Goal: Task Accomplishment & Management: Manage account settings

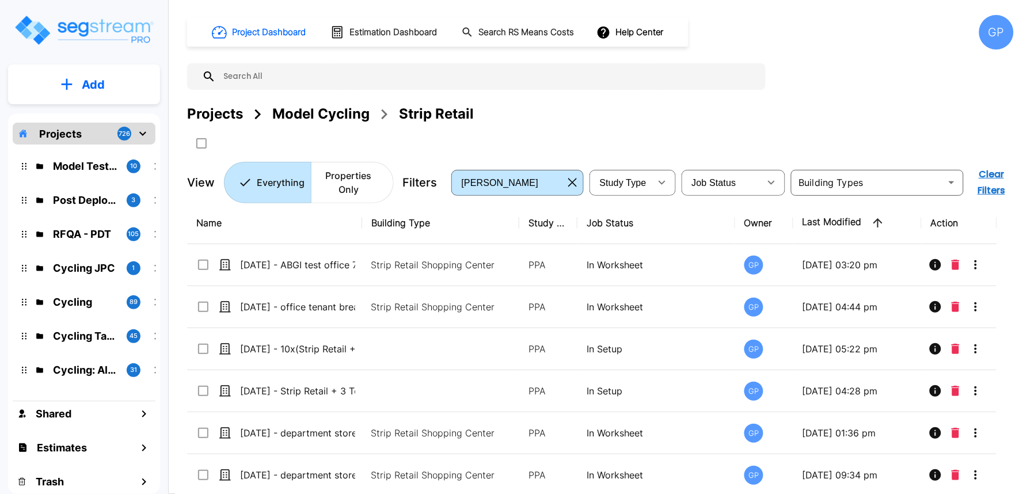
click at [994, 23] on div "GP" at bounding box center [997, 32] width 35 height 35
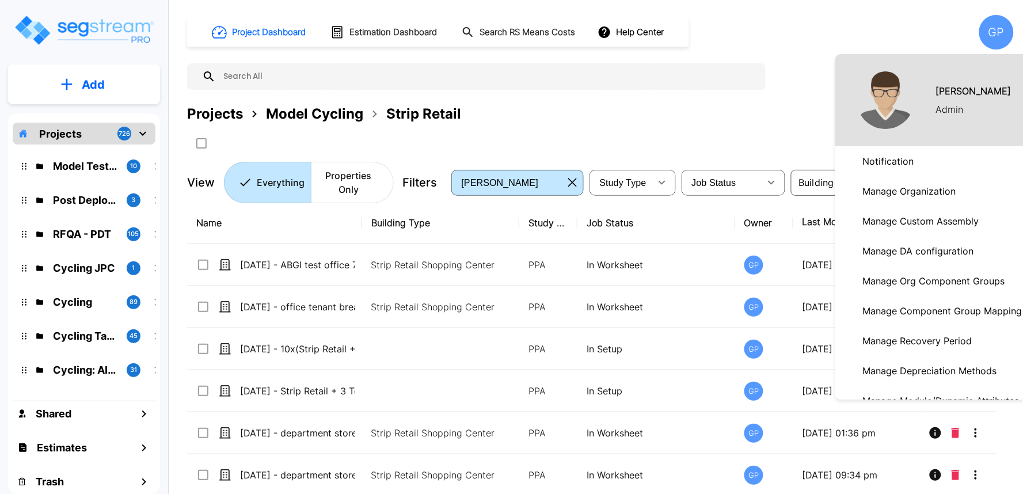
click at [937, 396] on p "Manage Module/Dynamic Attributes" at bounding box center [942, 400] width 166 height 23
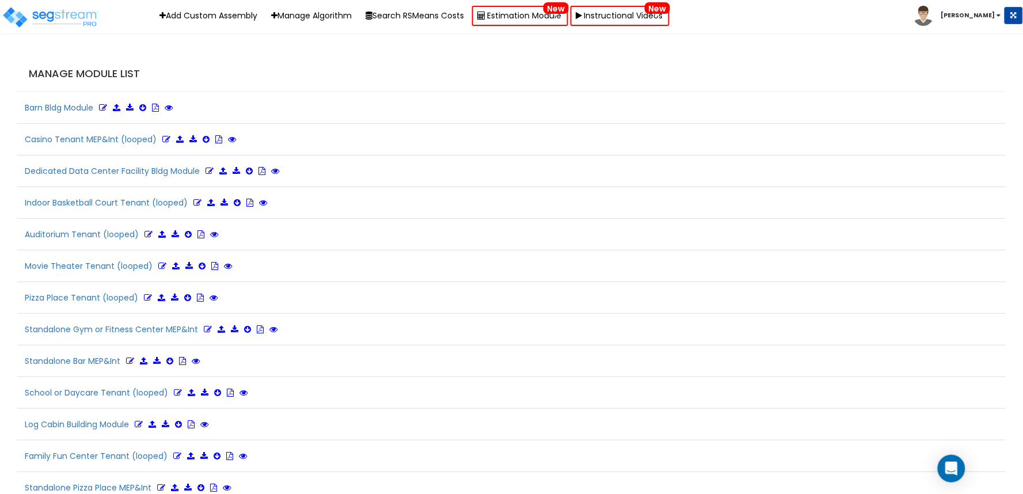
click at [390, 64] on div "Manage Module List" at bounding box center [511, 74] width 989 height 36
click at [145, 237] on icon at bounding box center [149, 234] width 8 height 8
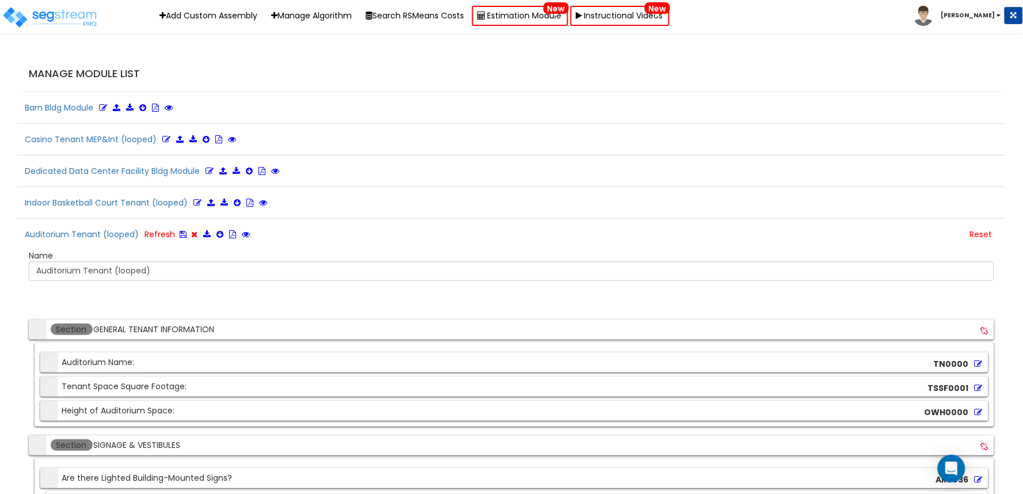
scroll to position [2043, 0]
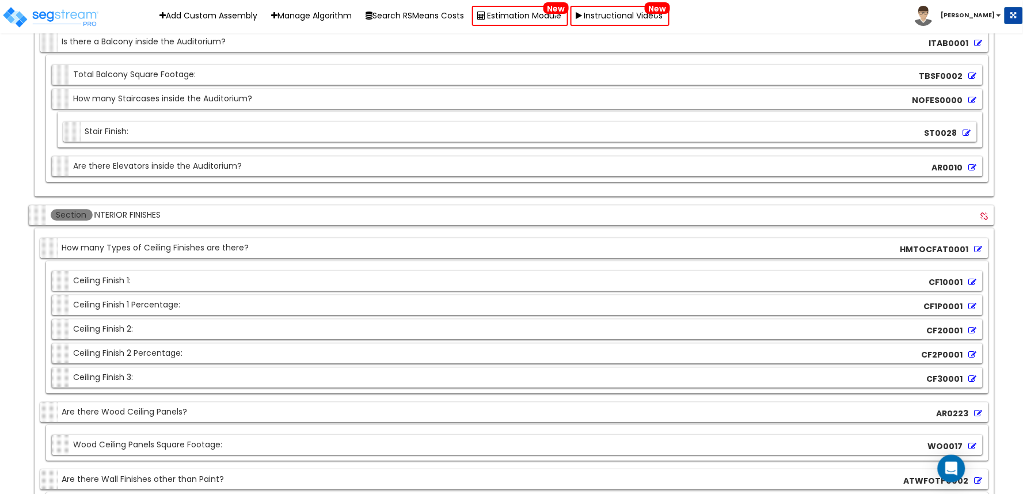
click at [973, 282] on icon at bounding box center [973, 282] width 8 height 8
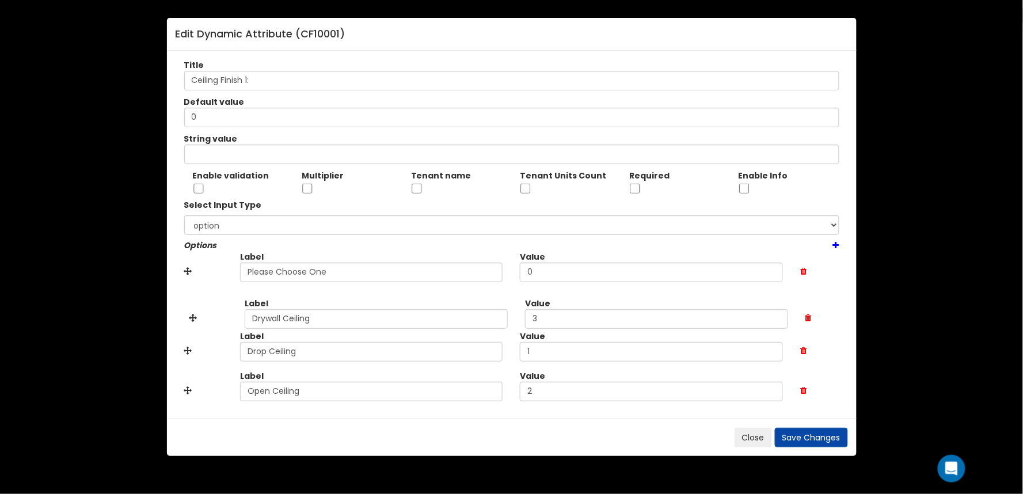
drag, startPoint x: 193, startPoint y: 386, endPoint x: 195, endPoint y: 317, distance: 69.7
drag, startPoint x: 196, startPoint y: 359, endPoint x: 209, endPoint y: 400, distance: 42.8
drag, startPoint x: 549, startPoint y: 313, endPoint x: 494, endPoint y: 313, distance: 55.3
click at [494, 313] on div "Label Drywall Ceiling Value 3" at bounding box center [512, 311] width 673 height 40
type input "1"
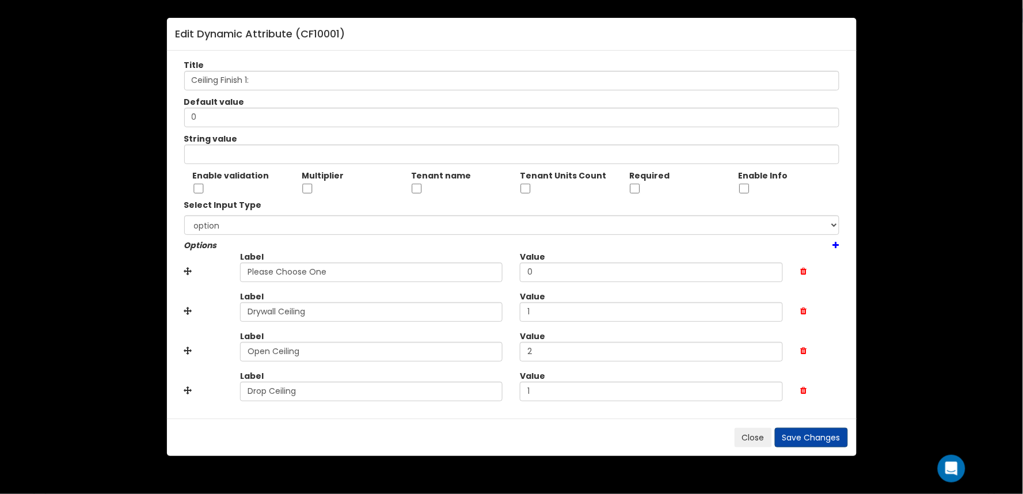
type input "3"
drag, startPoint x: 815, startPoint y: 441, endPoint x: 796, endPoint y: 434, distance: 20.4
click at [815, 441] on button "Save Changes" at bounding box center [811, 438] width 73 height 20
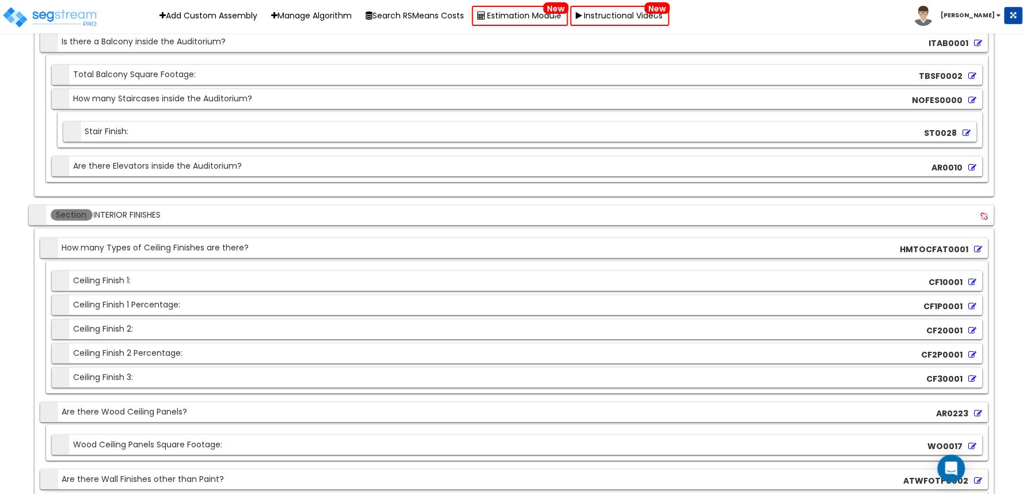
click at [973, 328] on icon at bounding box center [973, 331] width 8 height 8
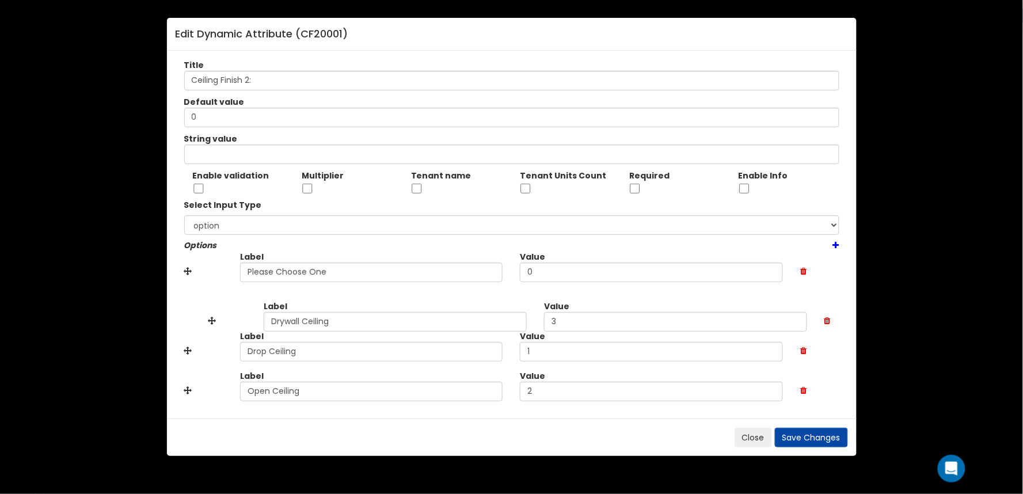
drag, startPoint x: 190, startPoint y: 388, endPoint x: 207, endPoint y: 312, distance: 77.4
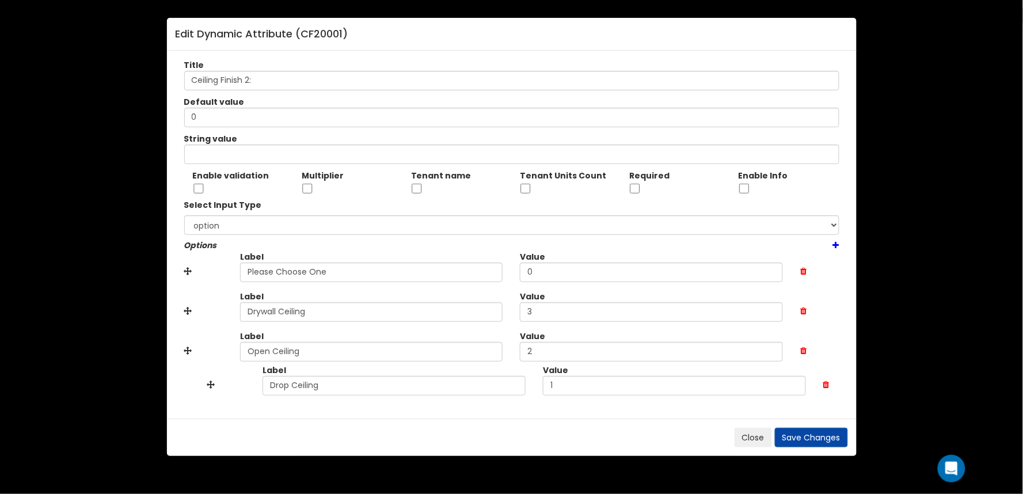
drag, startPoint x: 187, startPoint y: 350, endPoint x: 198, endPoint y: 398, distance: 49.6
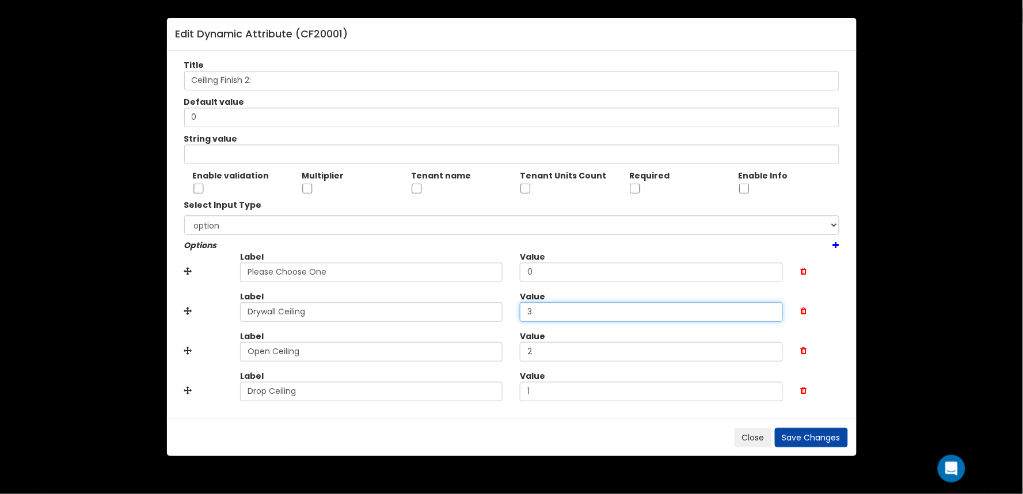
drag, startPoint x: 547, startPoint y: 308, endPoint x: 545, endPoint y: 359, distance: 51.3
click at [477, 320] on div "Label Drywall Ceiling Value 3" at bounding box center [512, 311] width 673 height 40
type input "1"
drag, startPoint x: 553, startPoint y: 383, endPoint x: 515, endPoint y: 409, distance: 45.5
type input "3"
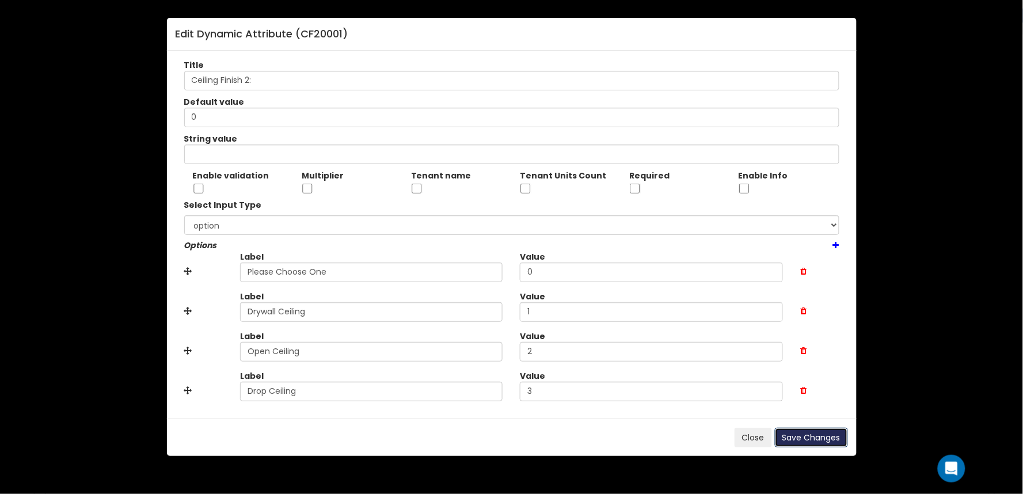
click at [800, 439] on button "Save Changes" at bounding box center [811, 438] width 73 height 20
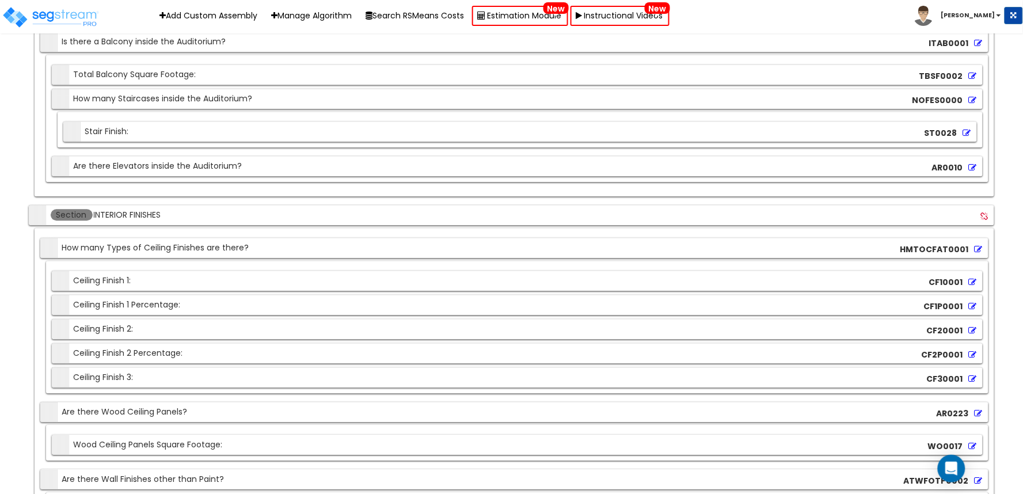
click at [972, 378] on icon at bounding box center [973, 379] width 8 height 8
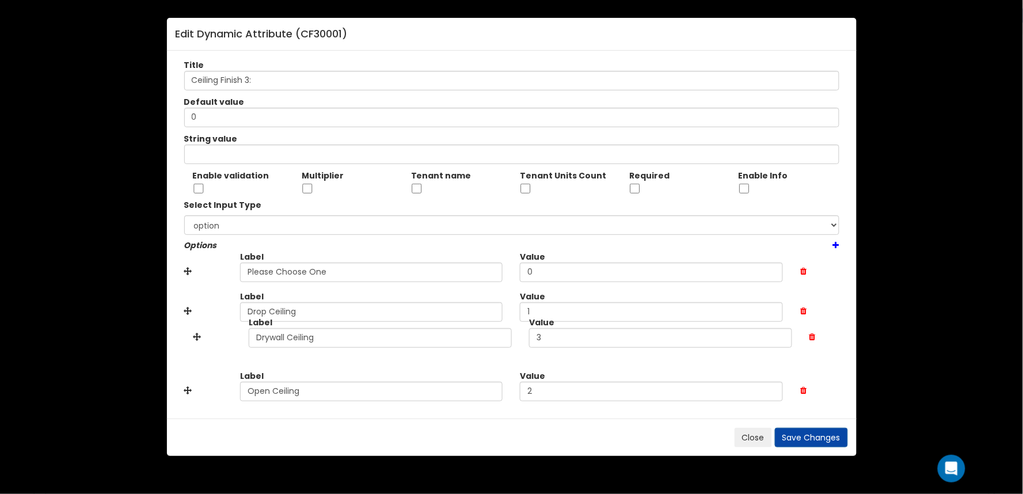
drag, startPoint x: 194, startPoint y: 385, endPoint x: 198, endPoint y: 334, distance: 50.8
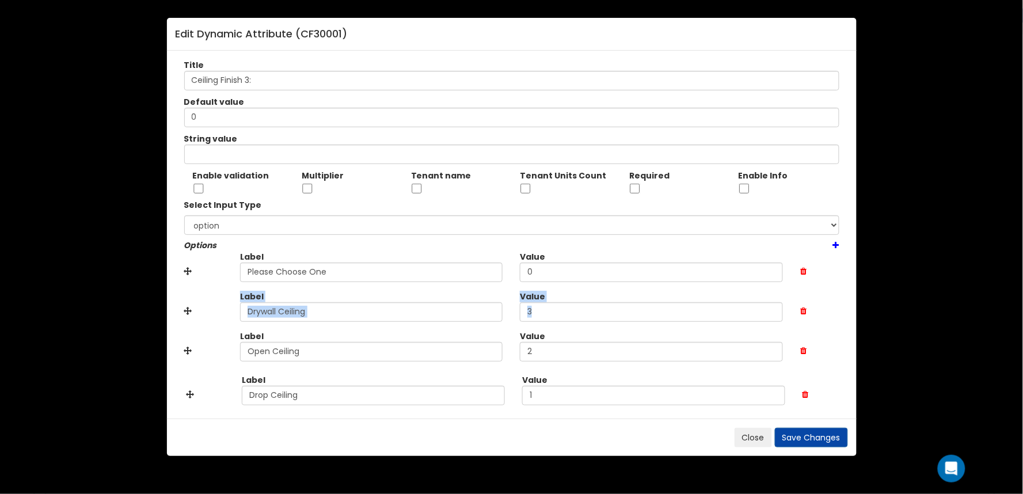
drag, startPoint x: 204, startPoint y: 324, endPoint x: 187, endPoint y: 394, distance: 72.3
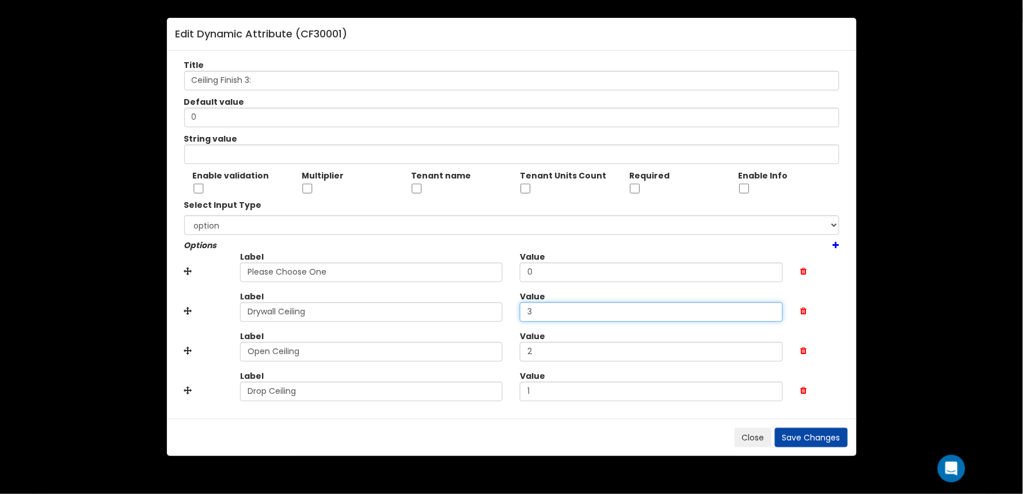
drag, startPoint x: 531, startPoint y: 316, endPoint x: 502, endPoint y: 338, distance: 36.5
click at [499, 324] on div "Label Drywall Ceiling Value 3" at bounding box center [512, 311] width 673 height 40
type input "1"
drag, startPoint x: 549, startPoint y: 393, endPoint x: 461, endPoint y: 405, distance: 88.9
type input "3"
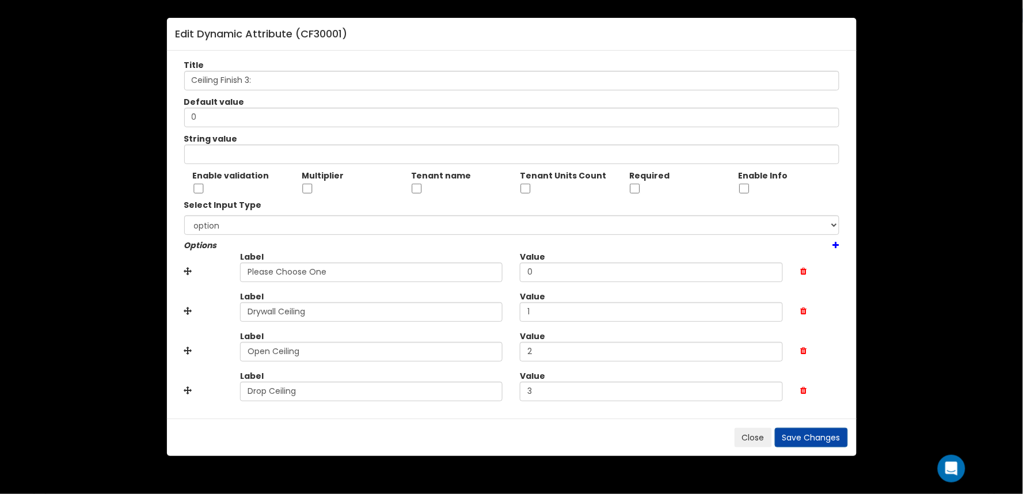
click at [567, 424] on div "Close Save Changes" at bounding box center [512, 437] width 690 height 37
click at [796, 439] on button "Save Changes" at bounding box center [811, 438] width 73 height 20
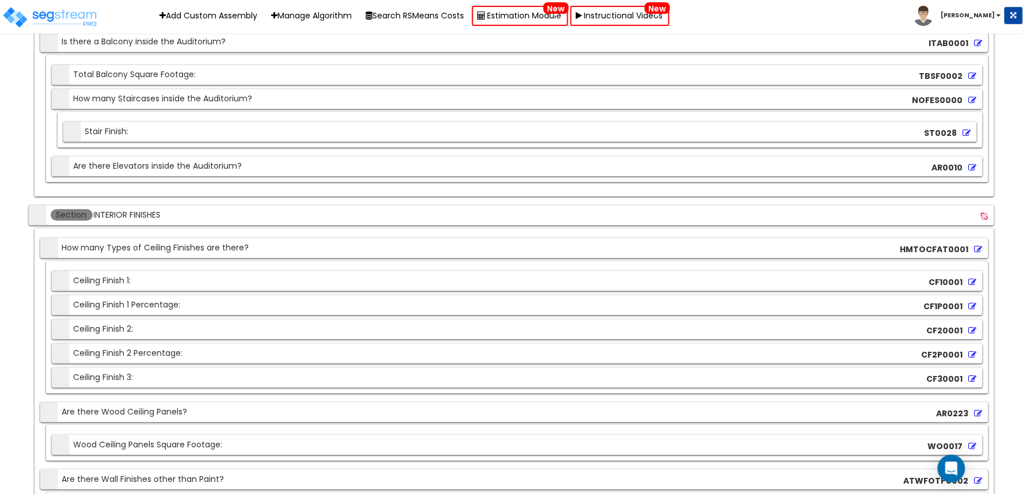
click at [973, 378] on icon at bounding box center [973, 379] width 8 height 8
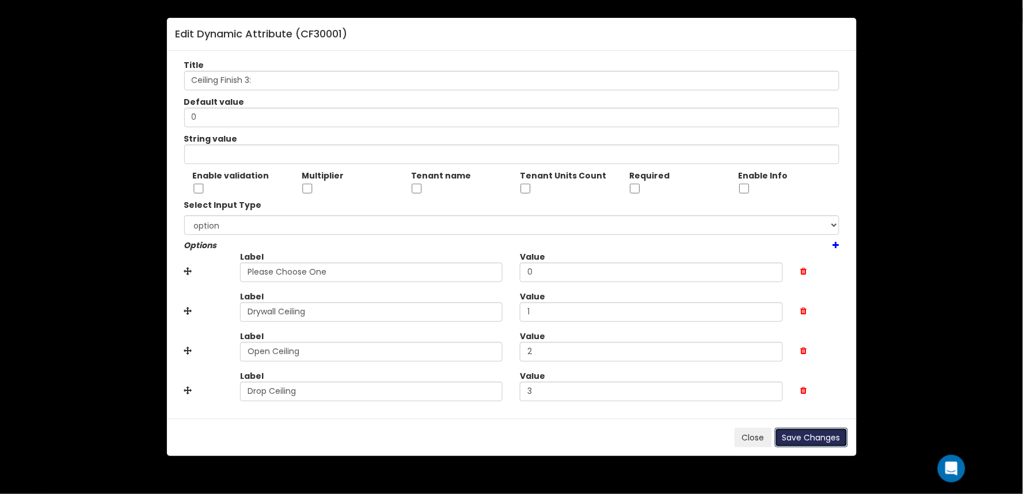
click at [808, 439] on button "Save Changes" at bounding box center [811, 438] width 73 height 20
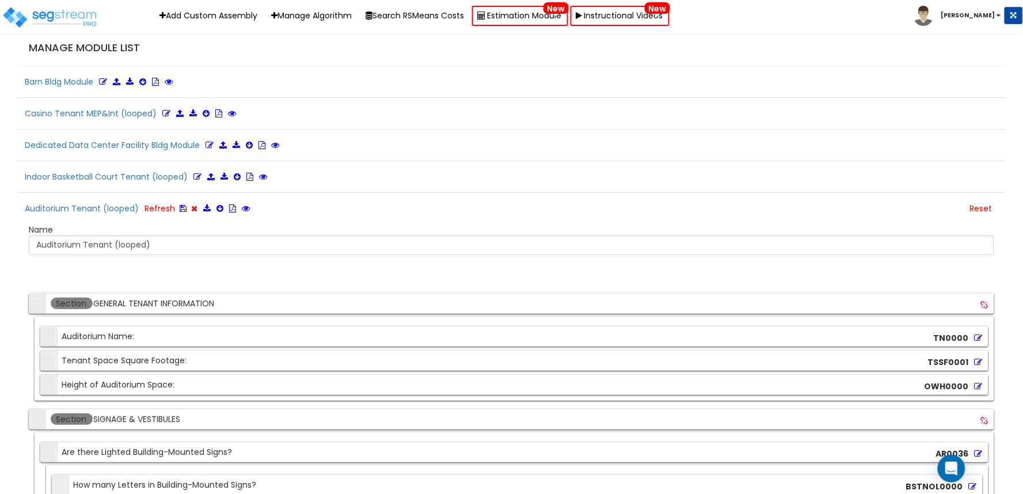
scroll to position [0, 0]
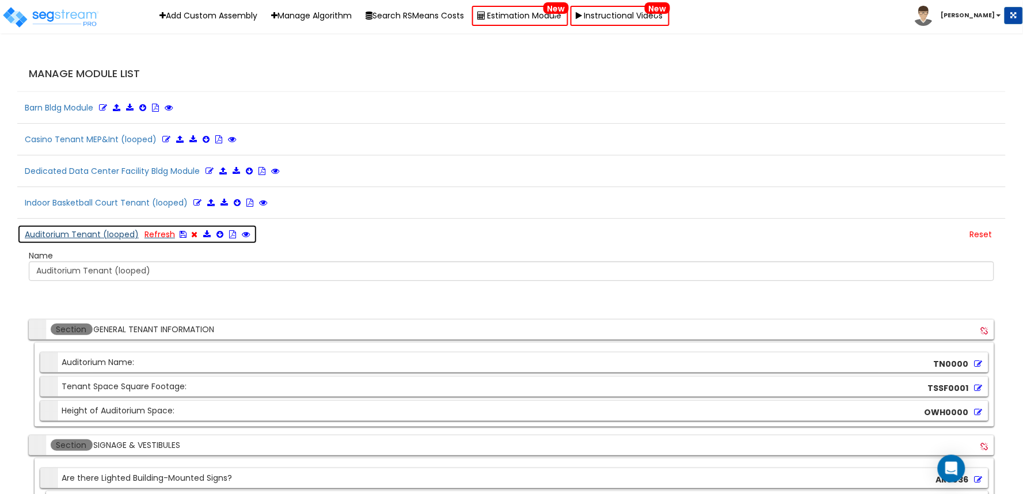
click at [181, 233] on icon at bounding box center [183, 234] width 7 height 8
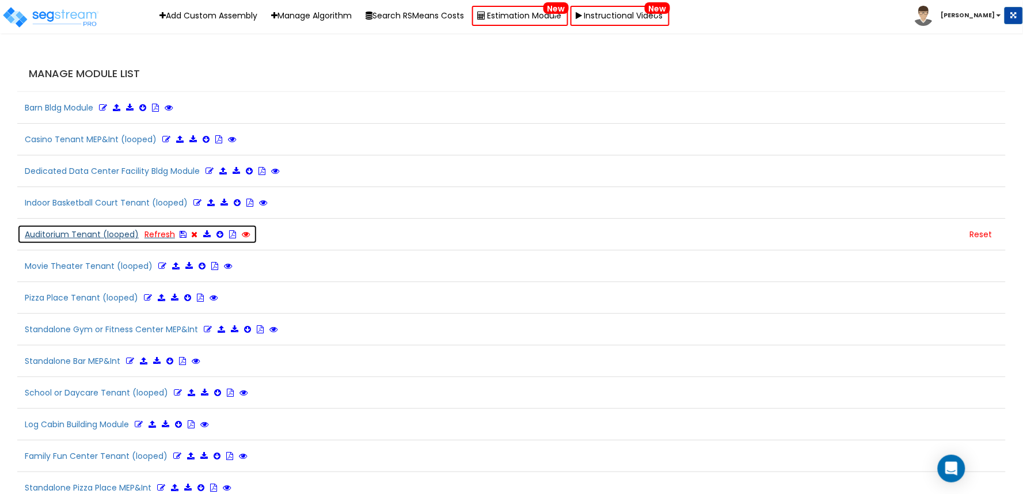
click at [244, 232] on icon at bounding box center [246, 234] width 8 height 8
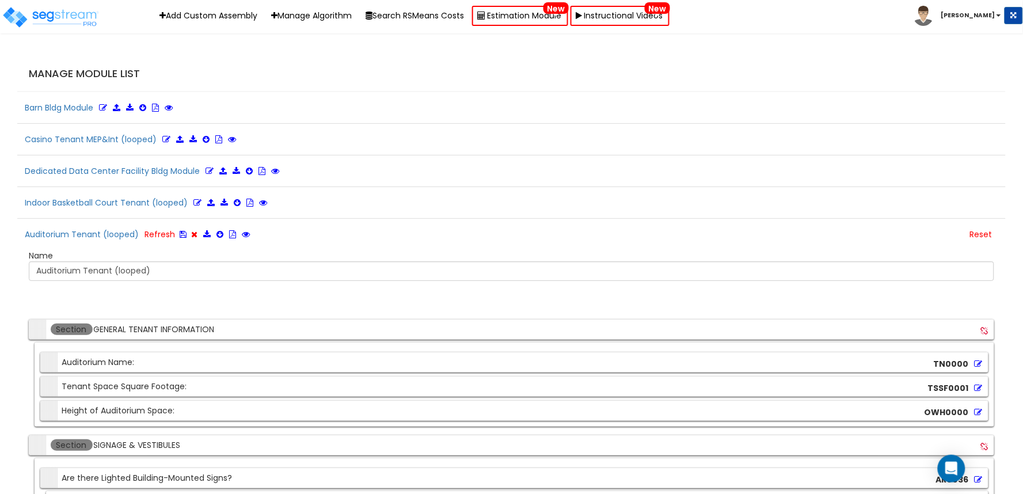
scroll to position [2043, 0]
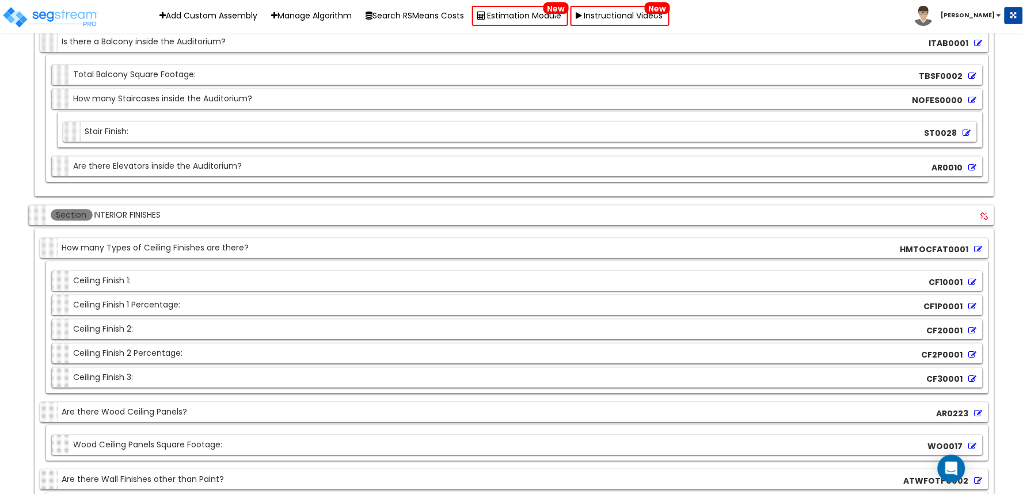
click at [977, 279] on icon at bounding box center [973, 282] width 8 height 8
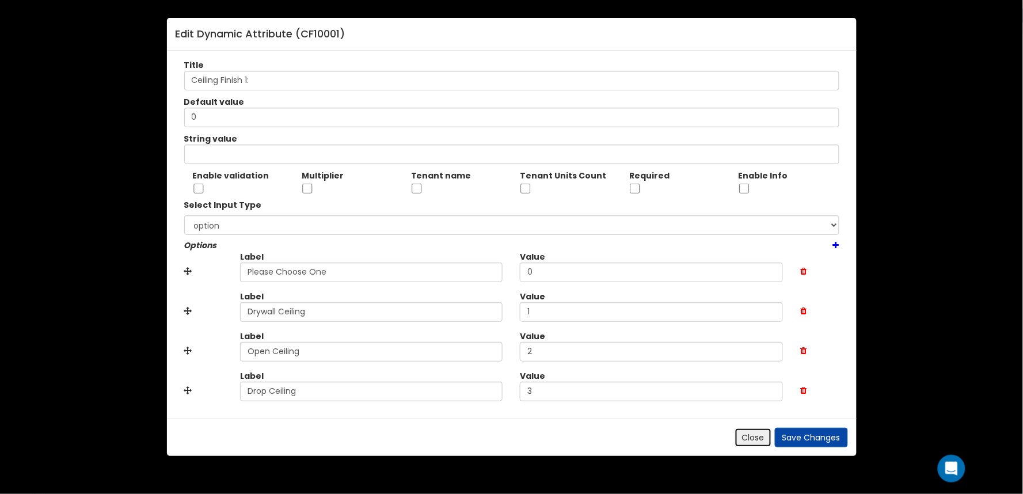
click at [749, 436] on button "Close" at bounding box center [753, 438] width 37 height 20
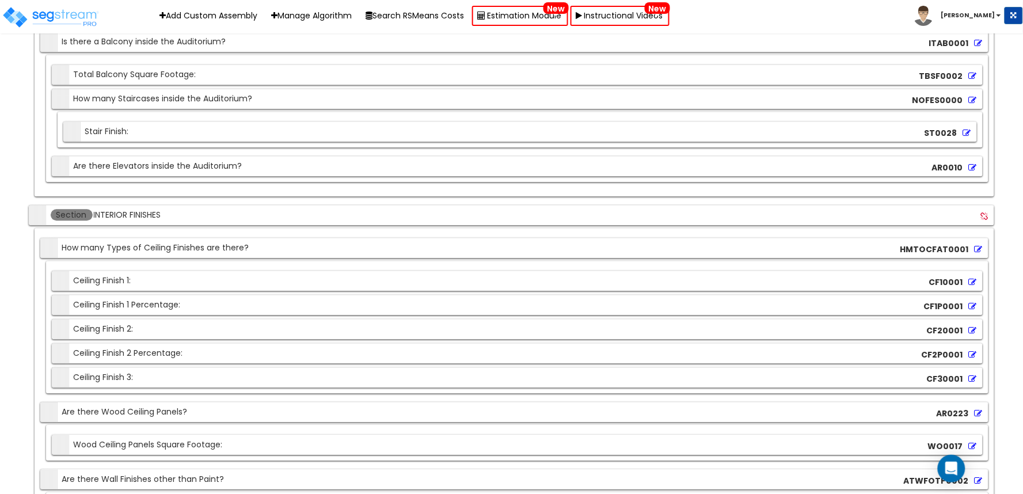
click at [974, 329] on icon at bounding box center [973, 331] width 8 height 8
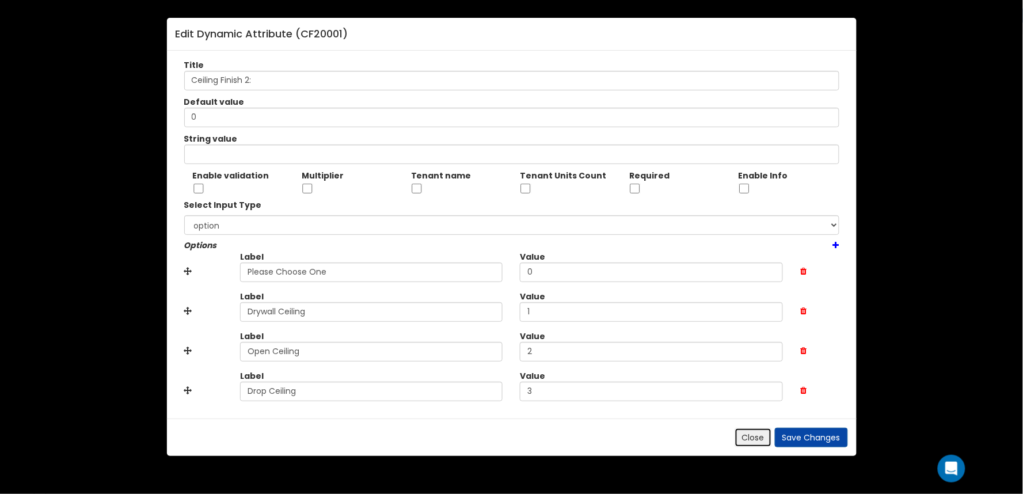
click at [745, 432] on button "Close" at bounding box center [753, 438] width 37 height 20
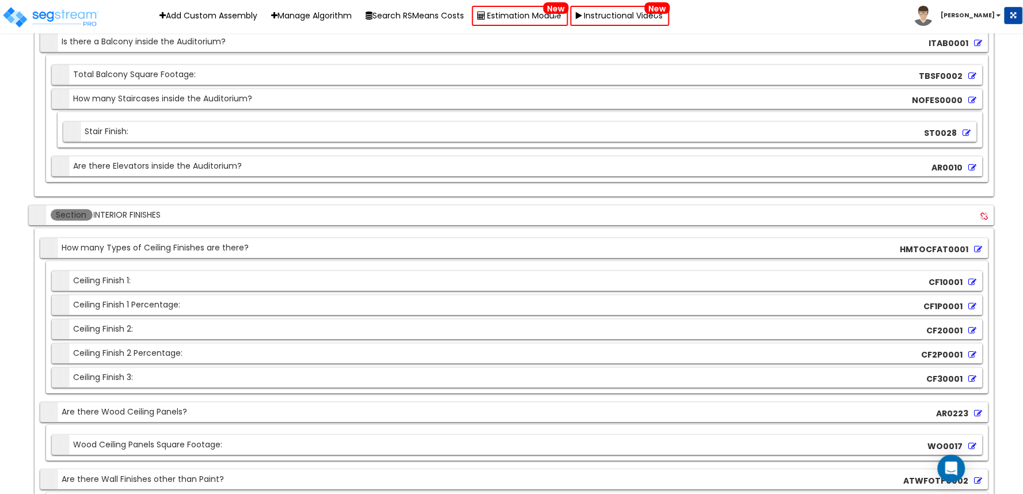
click at [970, 375] on icon at bounding box center [973, 379] width 8 height 8
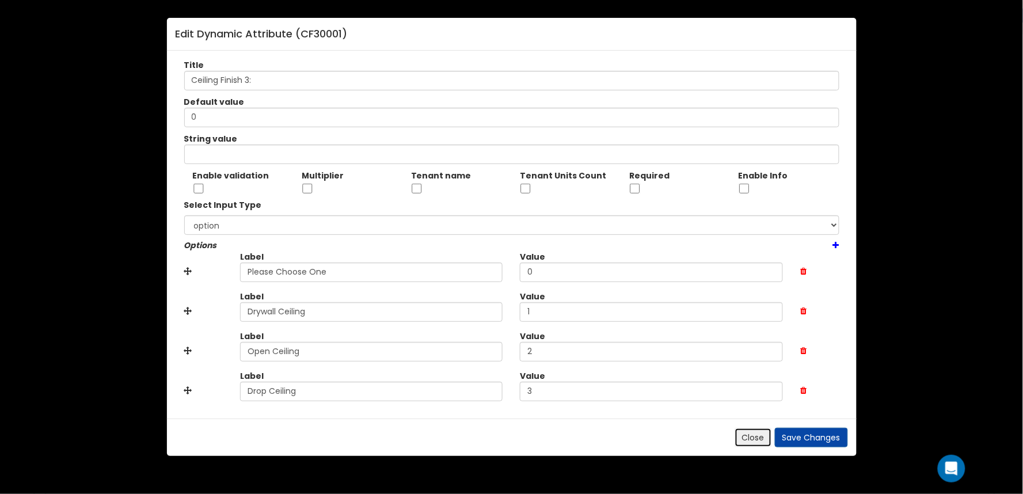
click at [751, 435] on button "Close" at bounding box center [753, 438] width 37 height 20
